Goal: Task Accomplishment & Management: Complete application form

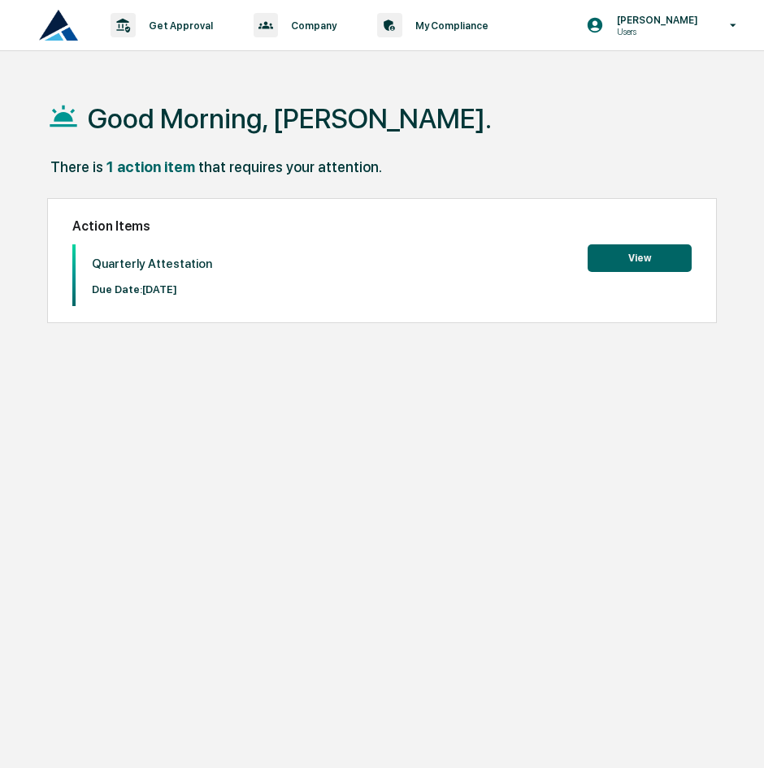
click at [648, 262] on button "View" at bounding box center [639, 258] width 104 height 28
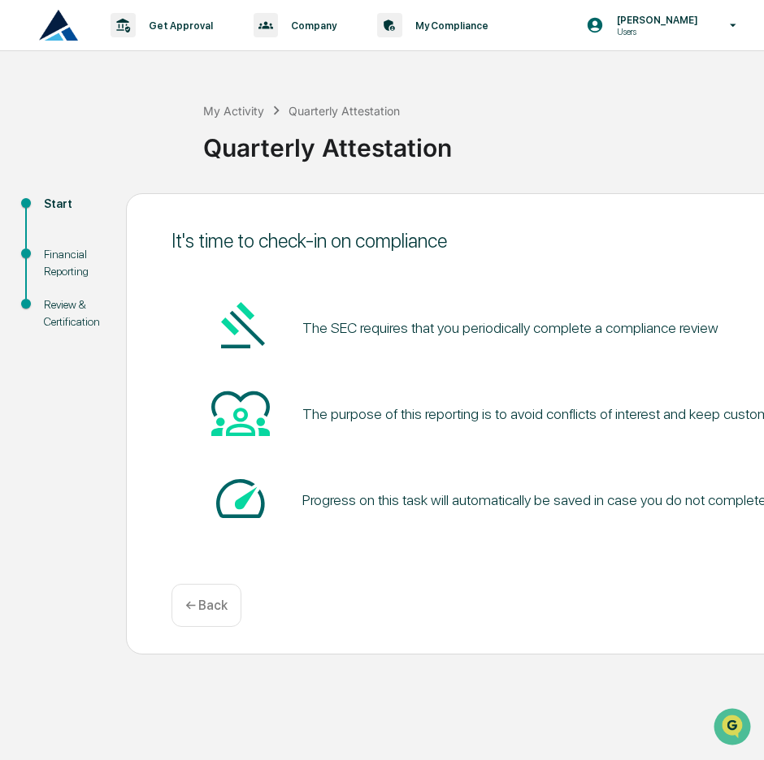
scroll to position [0, 256]
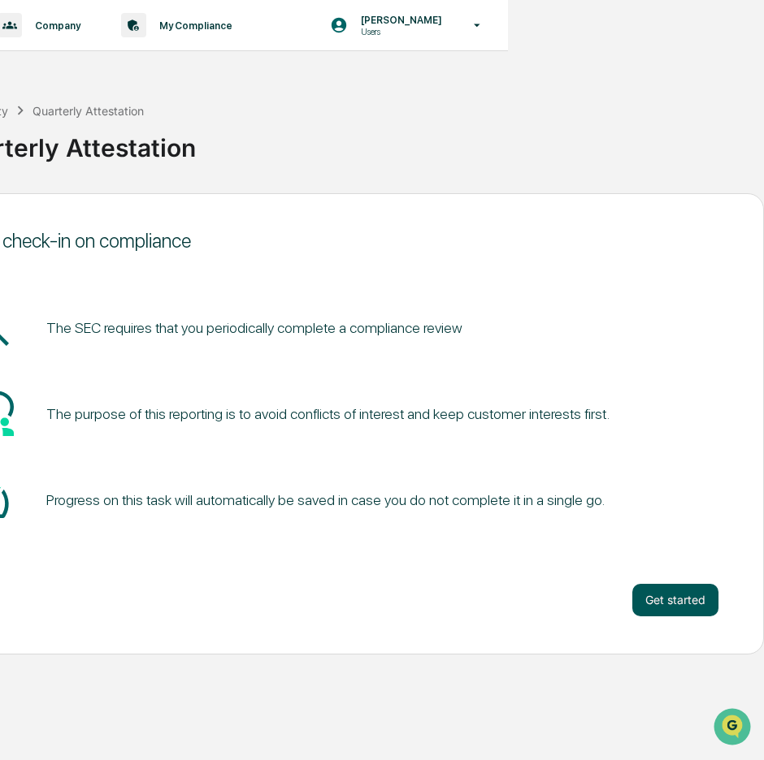
click at [668, 604] on button "Get started" at bounding box center [675, 600] width 86 height 32
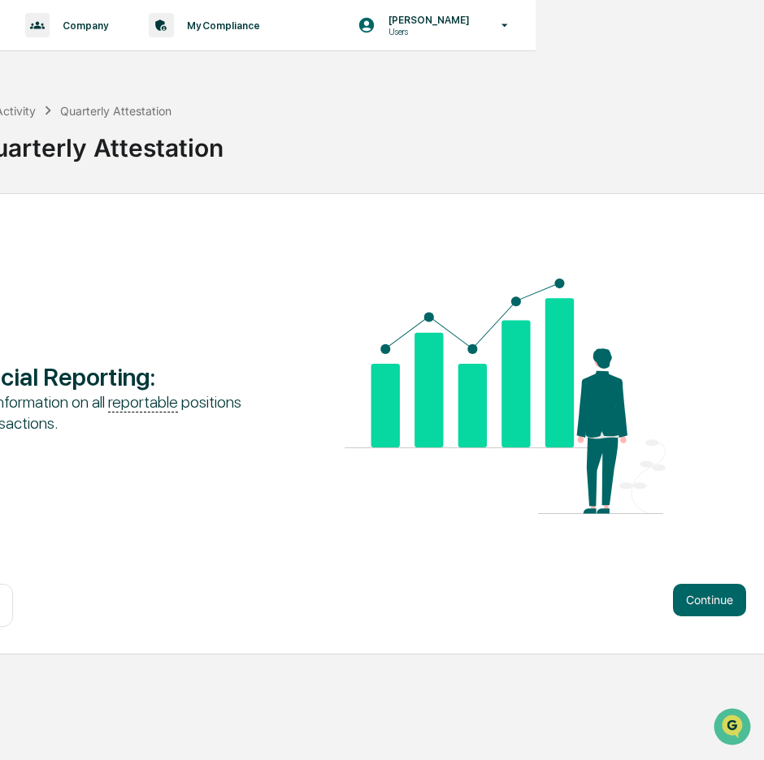
scroll to position [0, 241]
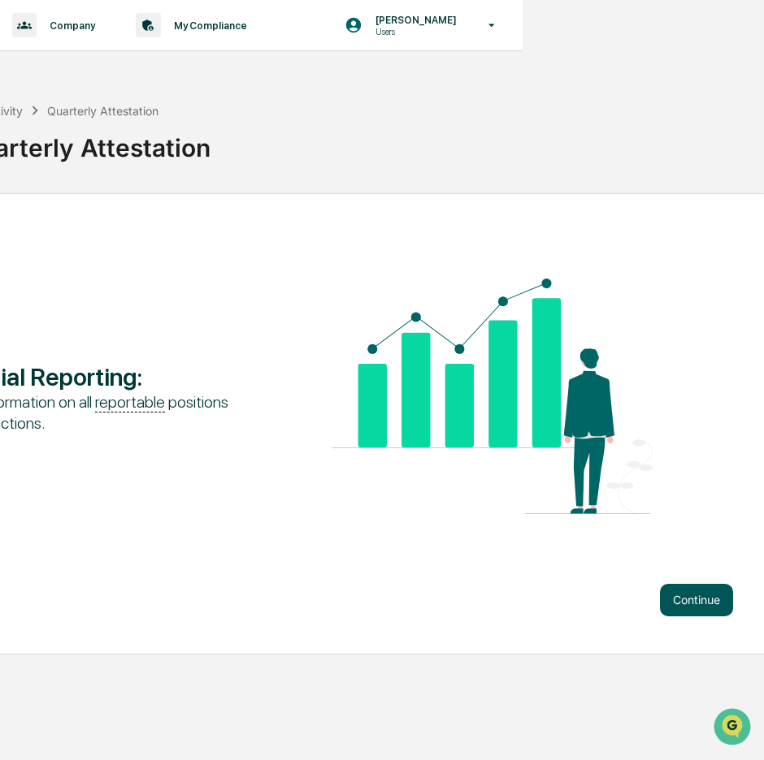
click at [673, 608] on button "Continue" at bounding box center [696, 600] width 73 height 32
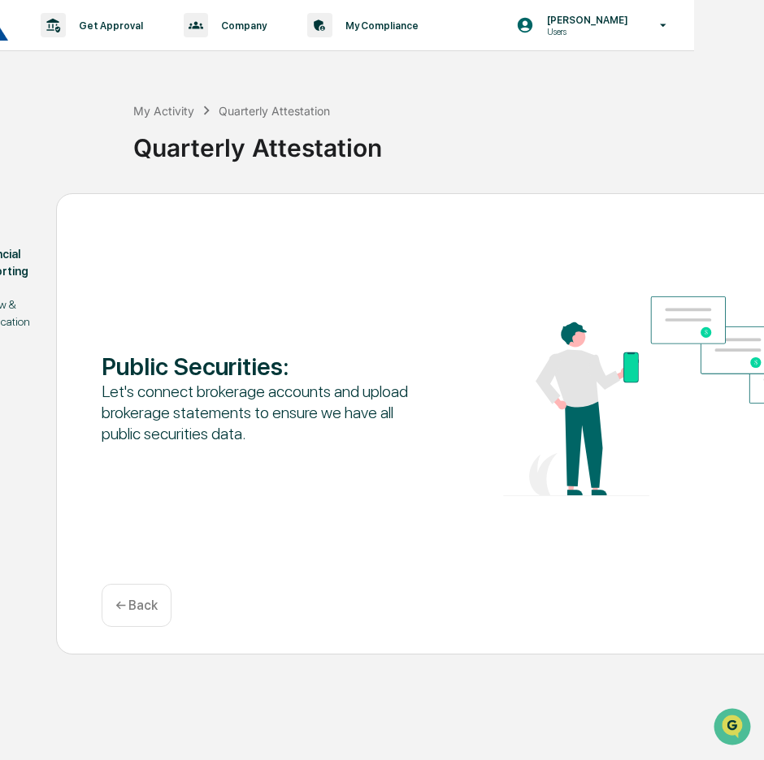
scroll to position [0, 256]
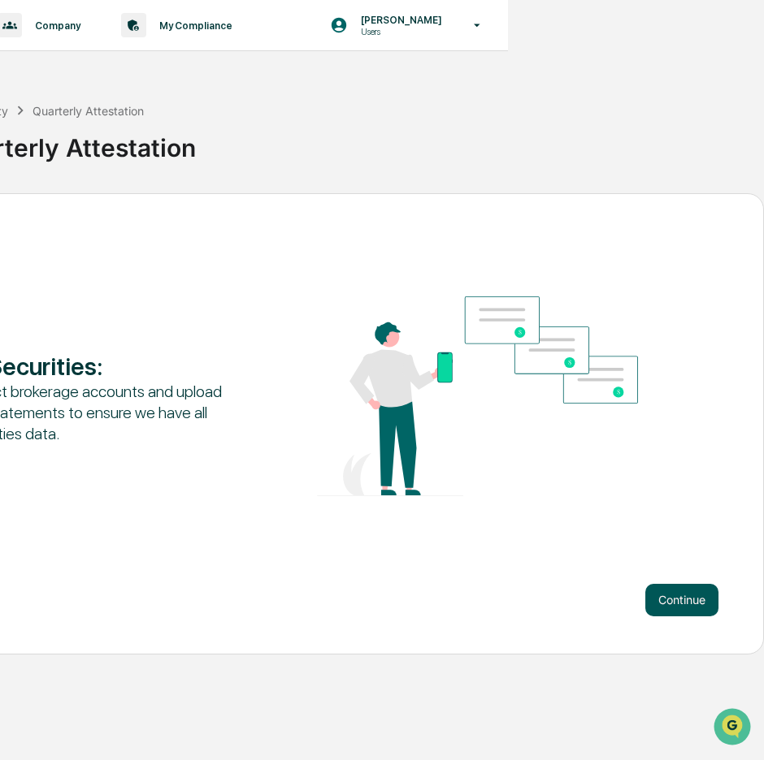
click at [694, 603] on button "Continue" at bounding box center [681, 600] width 73 height 32
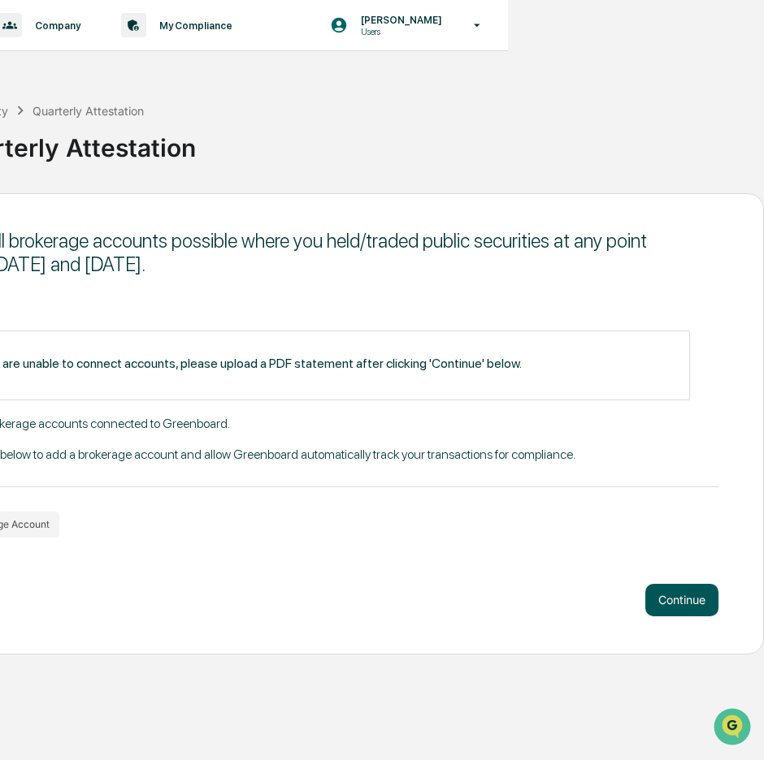
click at [669, 594] on button "Continue" at bounding box center [681, 600] width 73 height 32
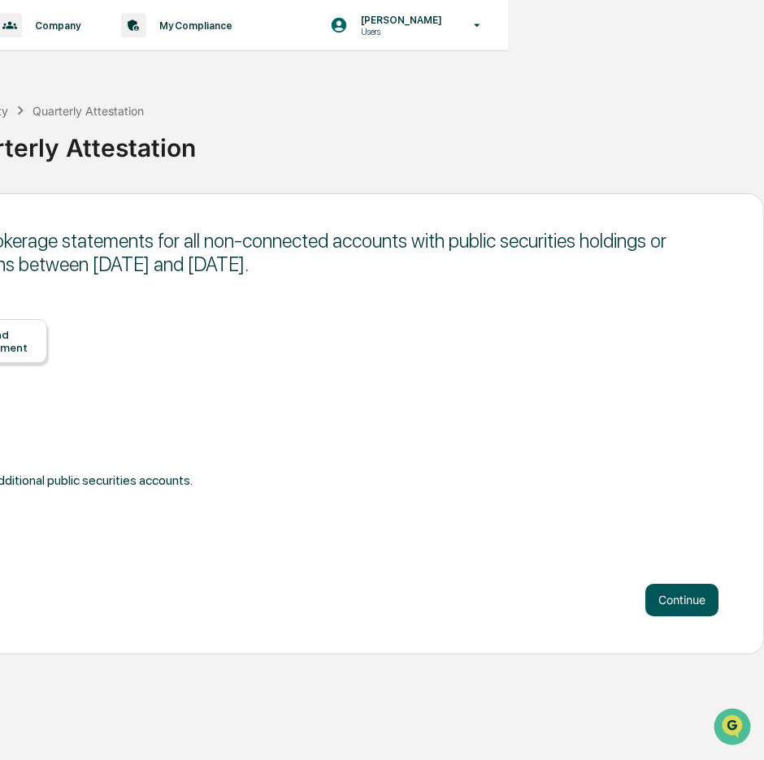
click at [658, 595] on button "Continue" at bounding box center [681, 600] width 73 height 32
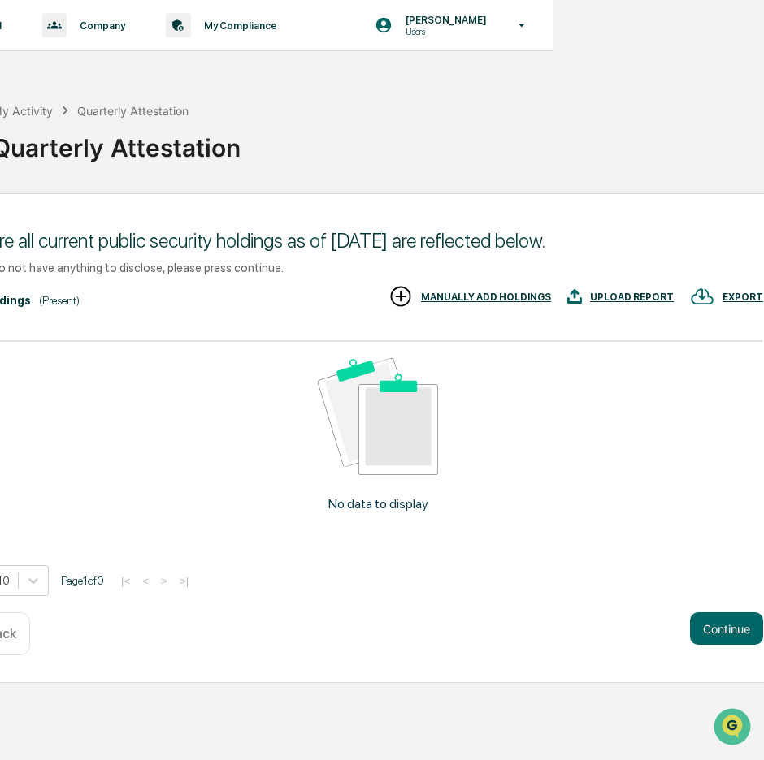
scroll to position [0, 221]
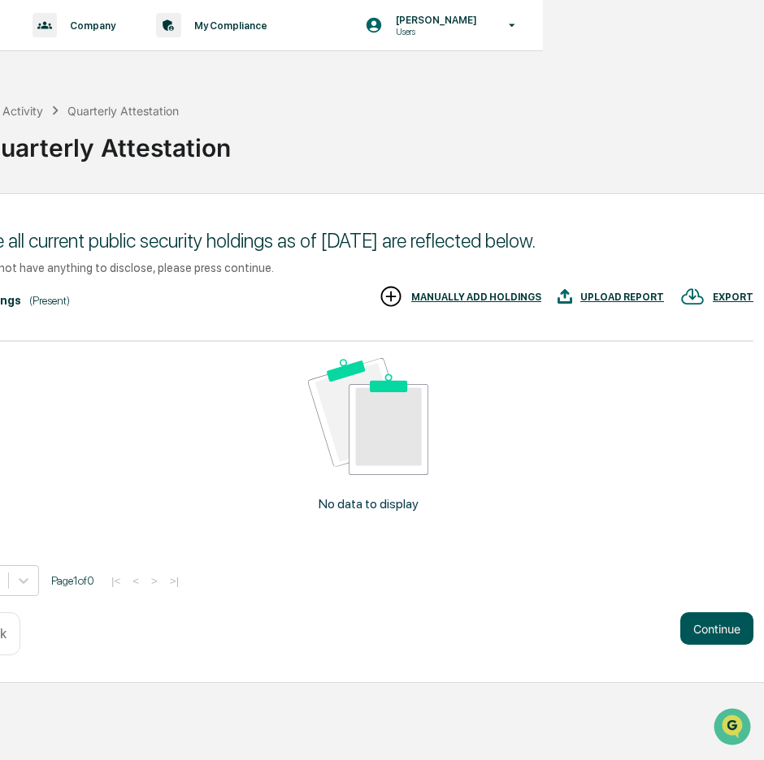
click at [707, 619] on button "Continue" at bounding box center [716, 628] width 73 height 32
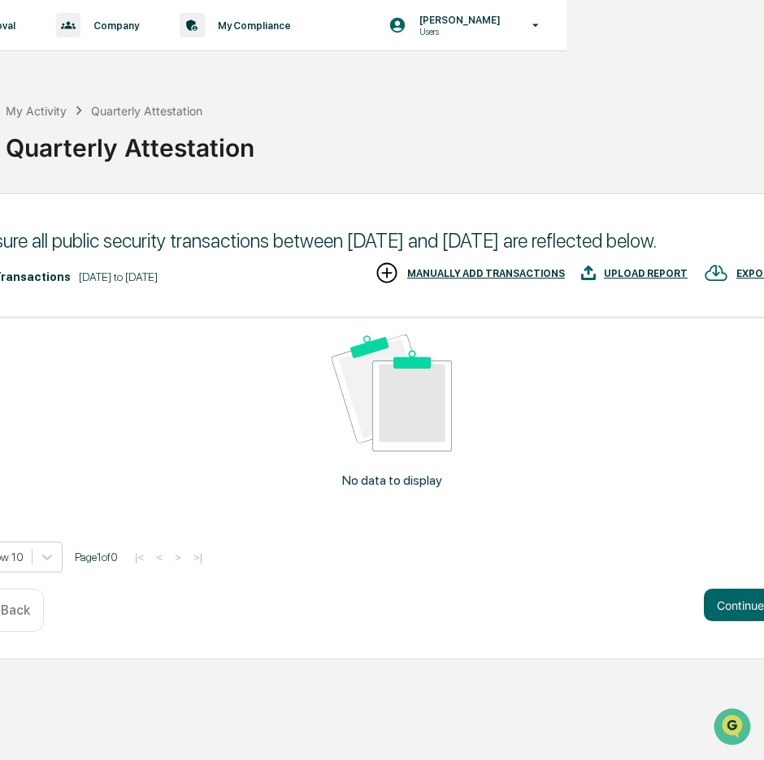
scroll to position [0, 201]
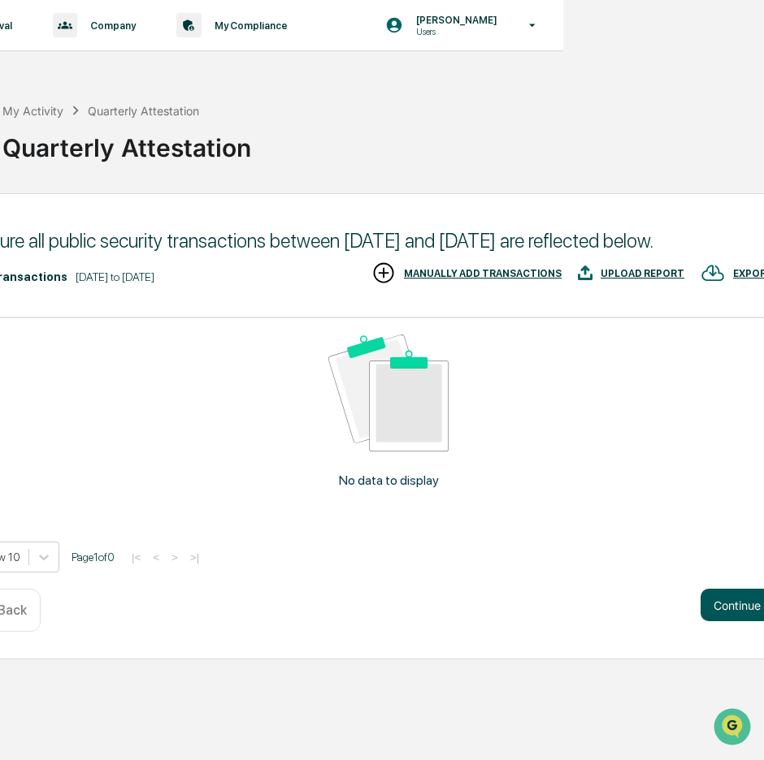
click at [733, 619] on button "Continue" at bounding box center [736, 605] width 73 height 32
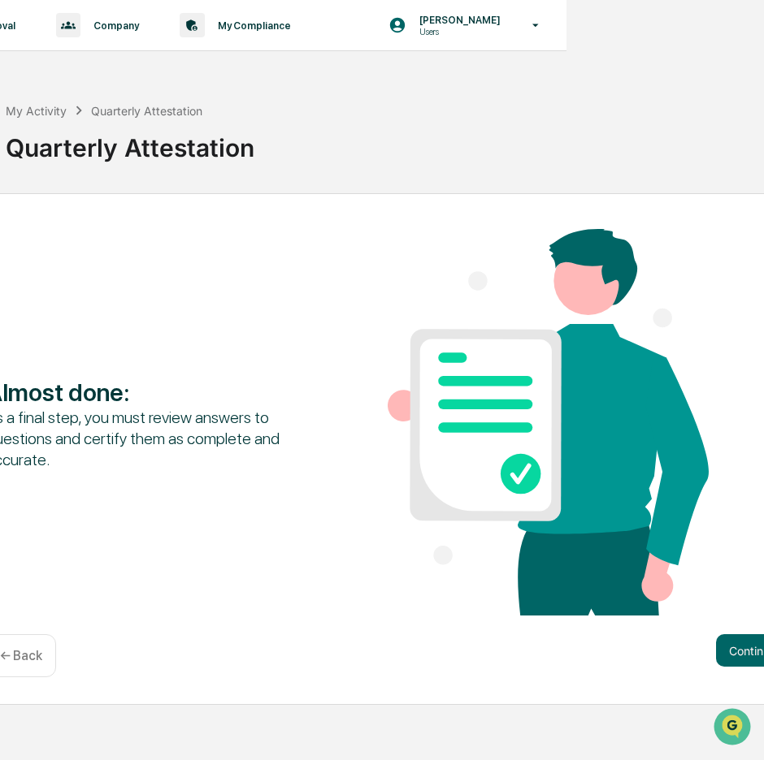
scroll to position [0, 262]
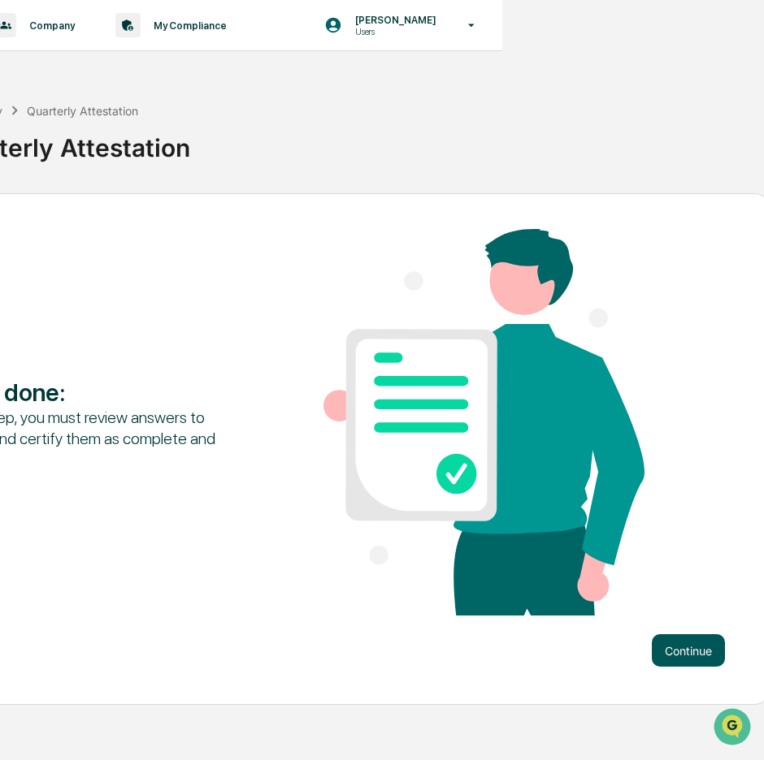
click at [681, 644] on button "Continue" at bounding box center [687, 650] width 73 height 32
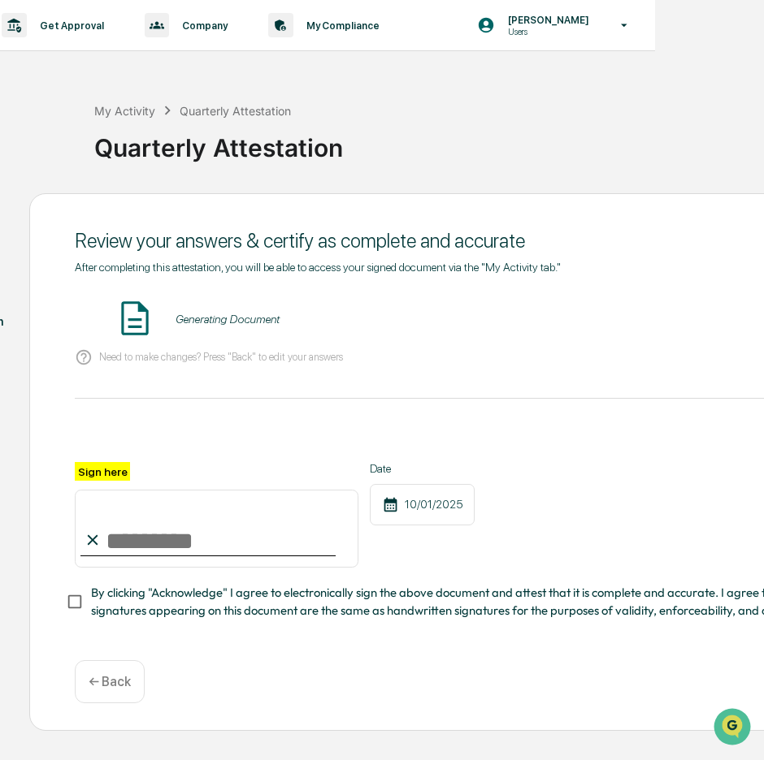
scroll to position [0, 107]
click at [227, 545] on input "Sign here" at bounding box center [217, 529] width 283 height 78
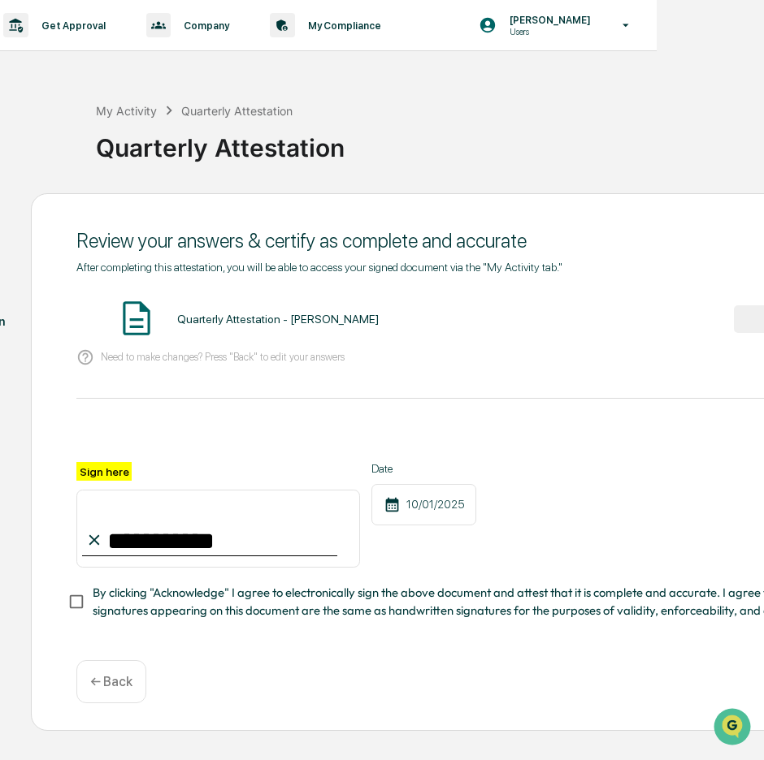
type input "**********"
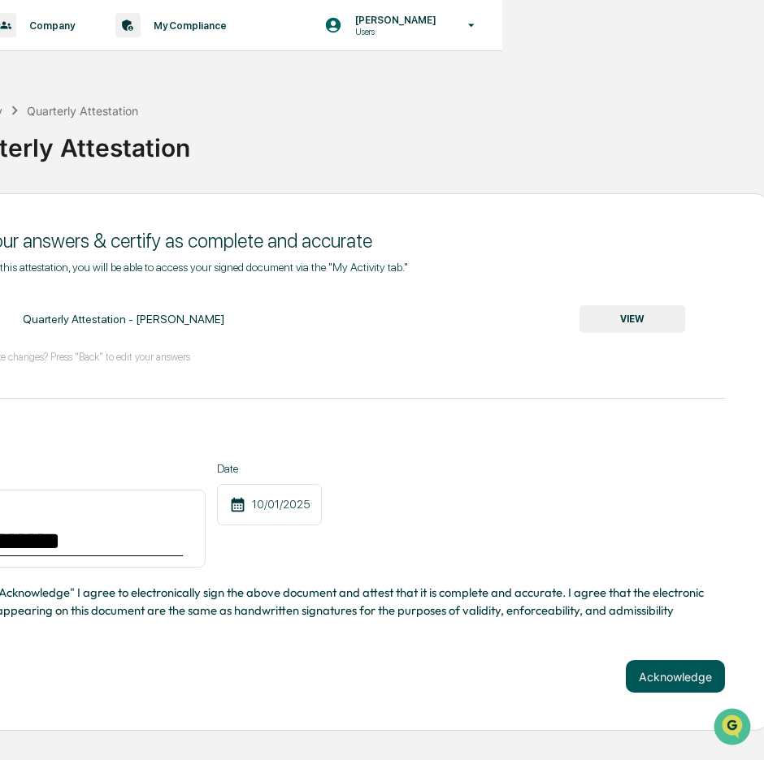
click at [673, 681] on button "Acknowledge" at bounding box center [674, 676] width 99 height 32
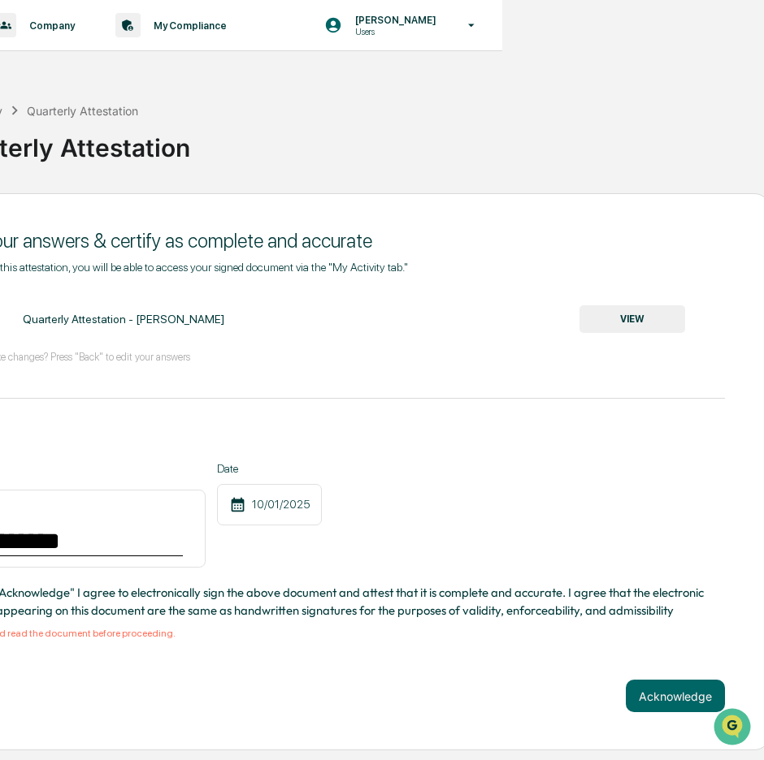
click at [644, 308] on button "VIEW" at bounding box center [632, 319] width 106 height 28
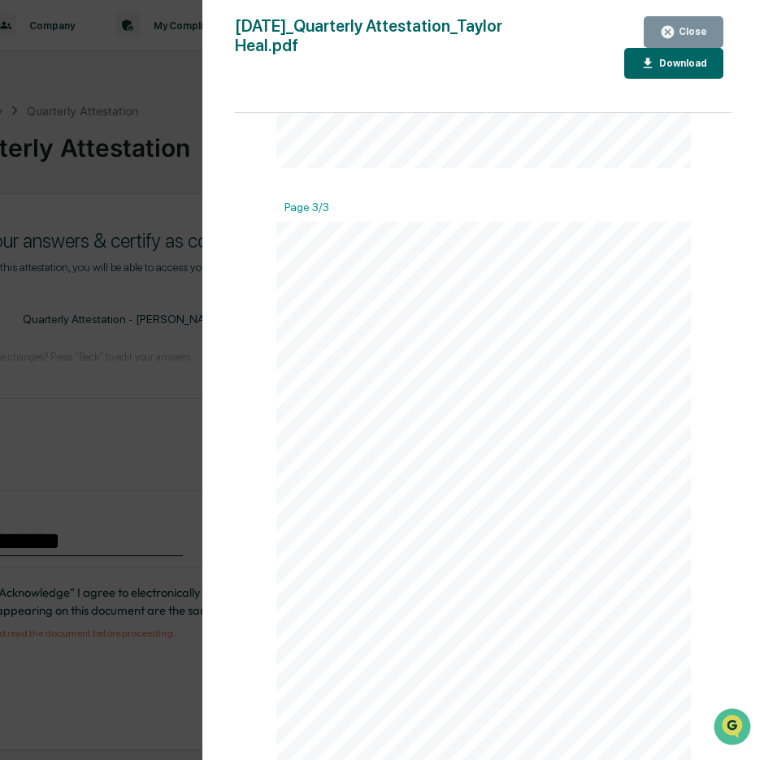
scroll to position [1248, 0]
click at [691, 32] on div "Close" at bounding box center [691, 31] width 32 height 11
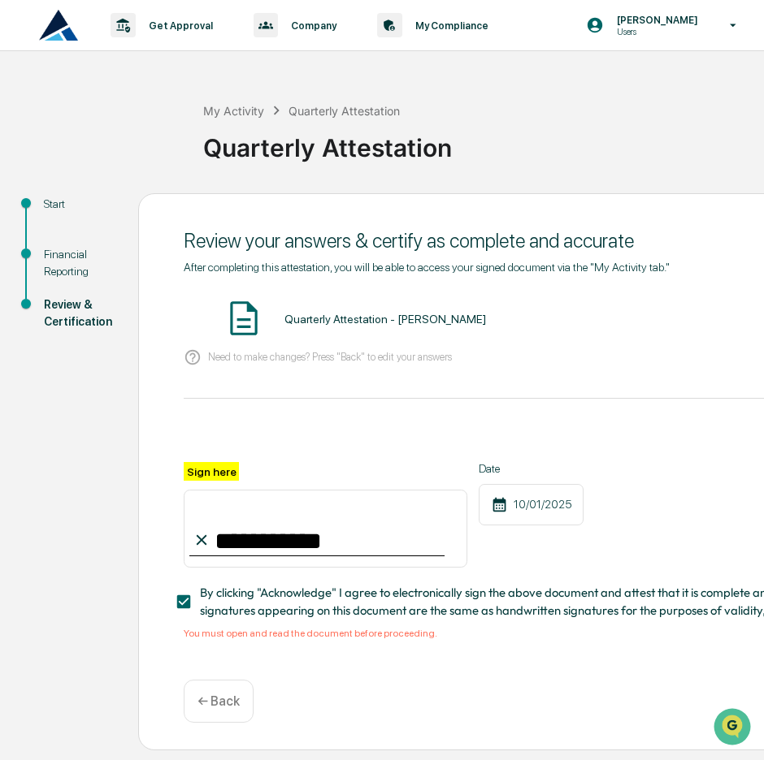
scroll to position [0, 262]
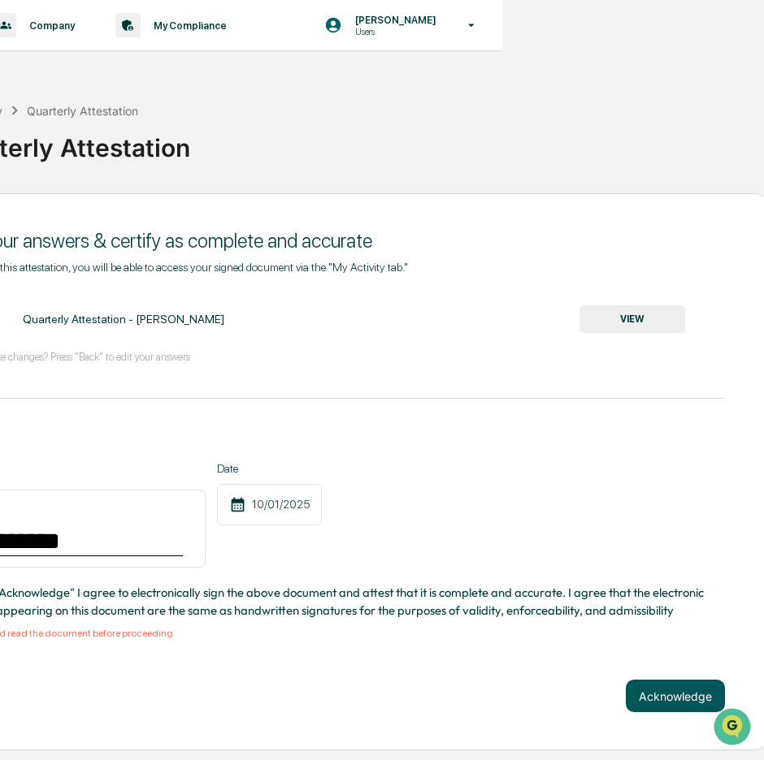
click at [642, 693] on button "Acknowledge" at bounding box center [674, 696] width 99 height 32
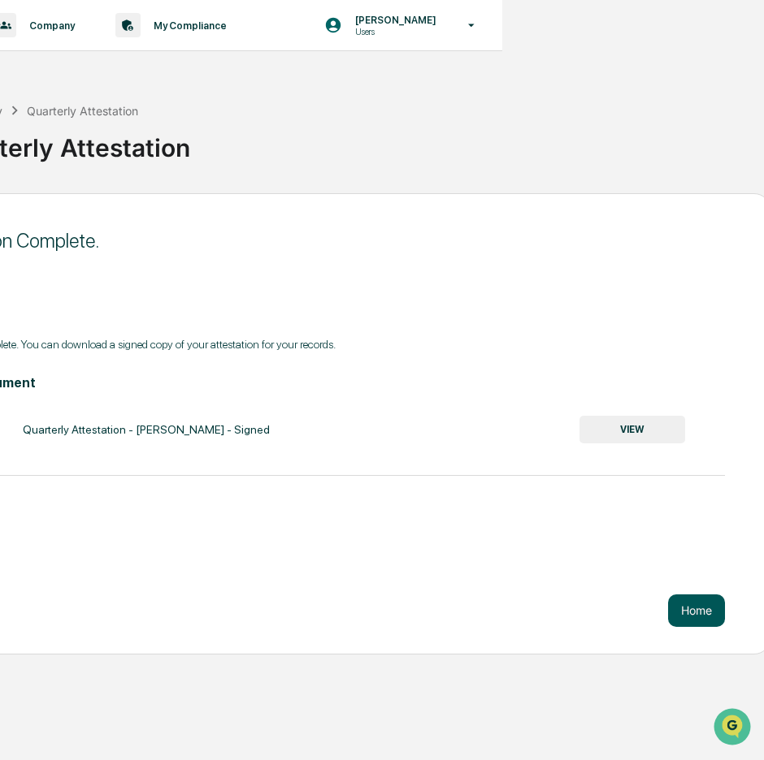
click at [699, 609] on button "Home" at bounding box center [696, 611] width 57 height 32
